Goal: Task Accomplishment & Management: Complete application form

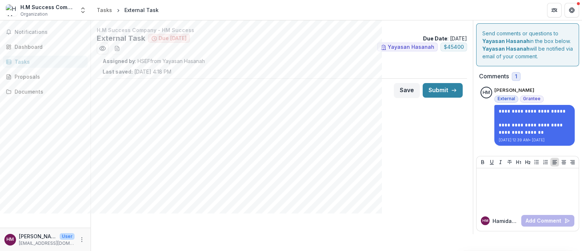
click at [125, 50] on ul "Yayasan Hasanah $ 45400" at bounding box center [282, 49] width 371 height 12
click at [120, 51] on button "download-word-button" at bounding box center [117, 49] width 12 height 12
click at [44, 80] on div "Proposals" at bounding box center [48, 77] width 67 height 8
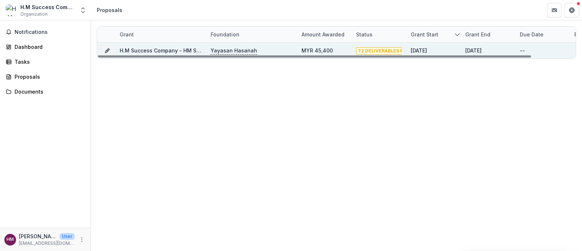
click at [234, 49] on p "Yayasan Hasanah" at bounding box center [234, 51] width 47 height 8
click at [166, 50] on link "H.M Success Company - HM Success" at bounding box center [167, 50] width 95 height 6
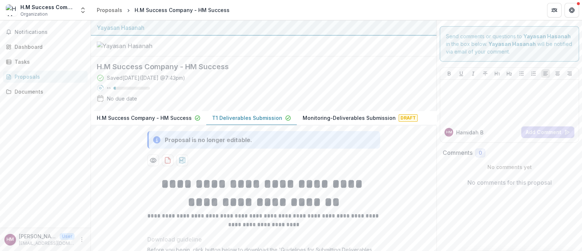
click at [248, 122] on p "T1 Deliverables Submission" at bounding box center [247, 118] width 70 height 8
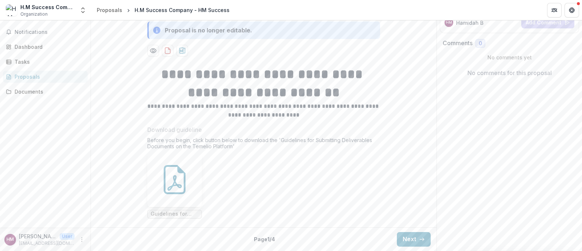
scroll to position [142, 0]
click at [400, 238] on button "Next" at bounding box center [414, 239] width 34 height 15
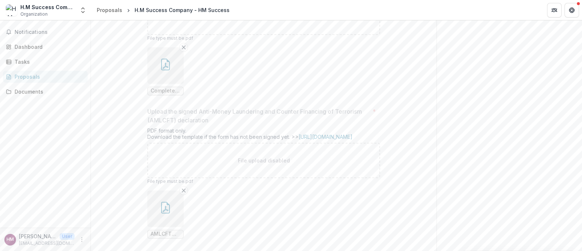
scroll to position [380, 0]
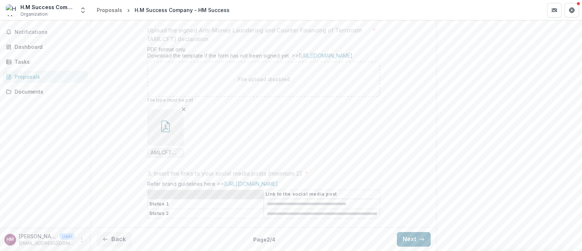
click at [400, 235] on button "Next" at bounding box center [414, 239] width 34 height 15
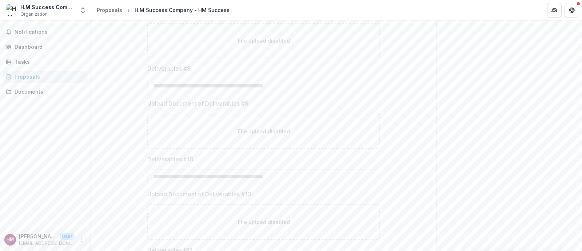
scroll to position [881, 0]
click at [405, 240] on button "Next" at bounding box center [414, 239] width 34 height 15
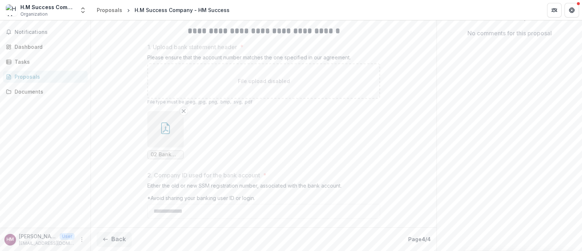
scroll to position [0, 0]
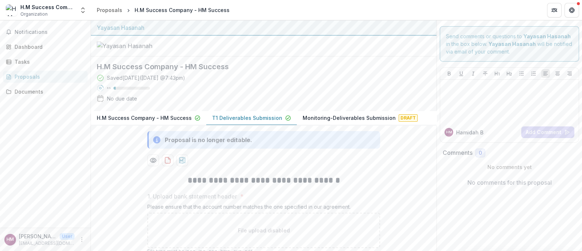
click at [308, 122] on p "Monitoring-Deliverables Submission" at bounding box center [349, 118] width 93 height 8
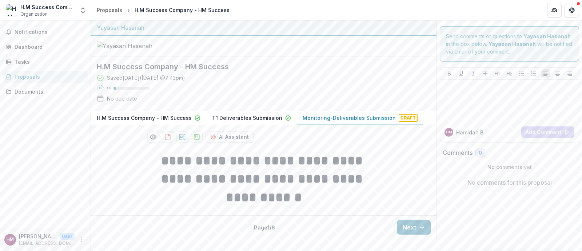
scroll to position [20, 0]
click at [412, 234] on button "Next" at bounding box center [414, 227] width 34 height 15
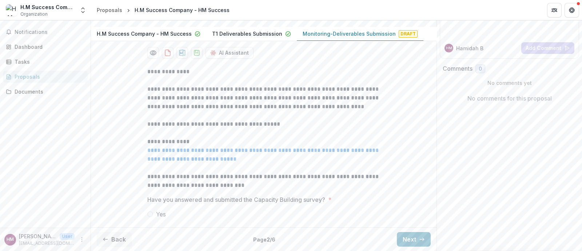
scroll to position [117, 0]
